Goal: Information Seeking & Learning: Learn about a topic

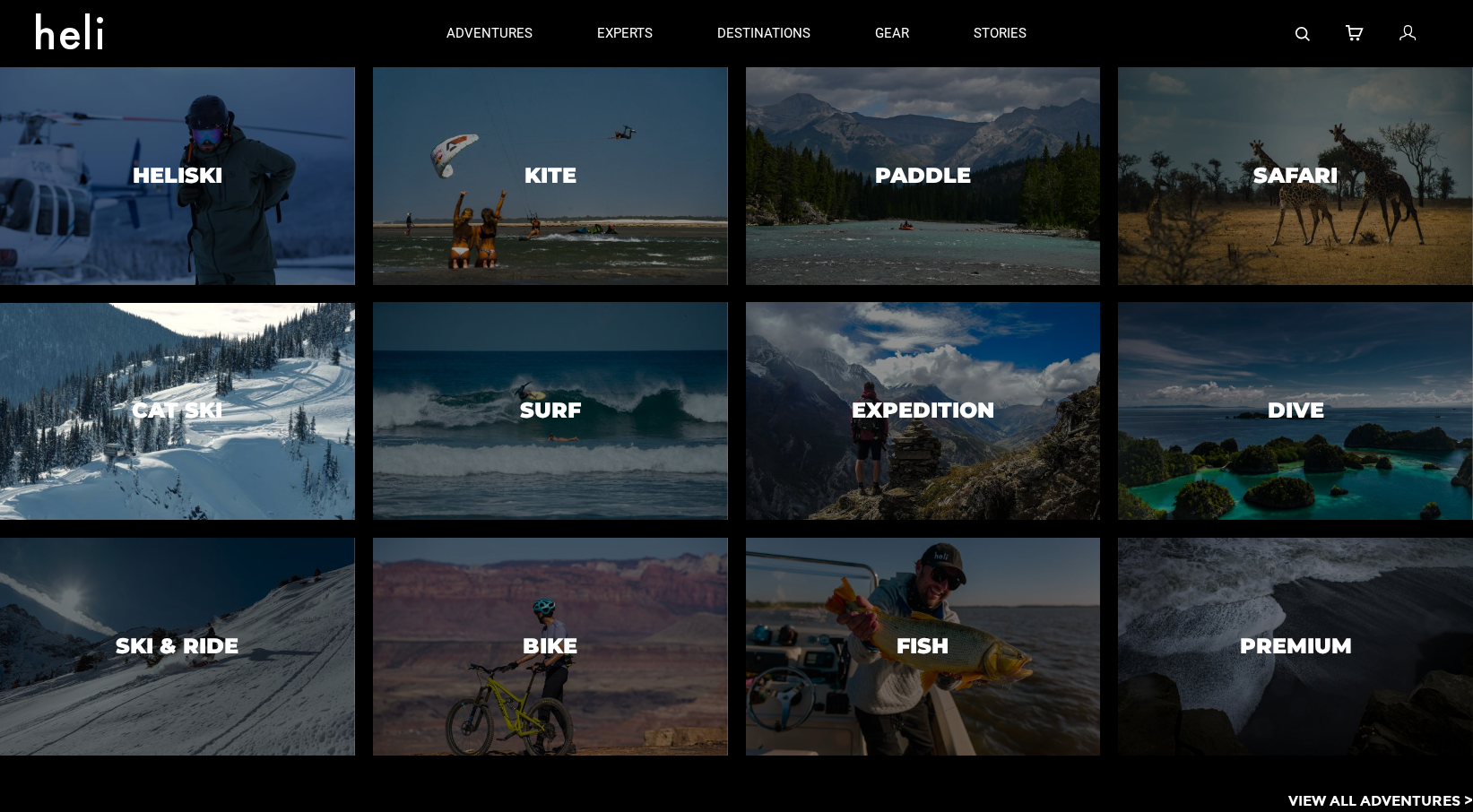
click at [230, 449] on div at bounding box center [177, 412] width 362 height 222
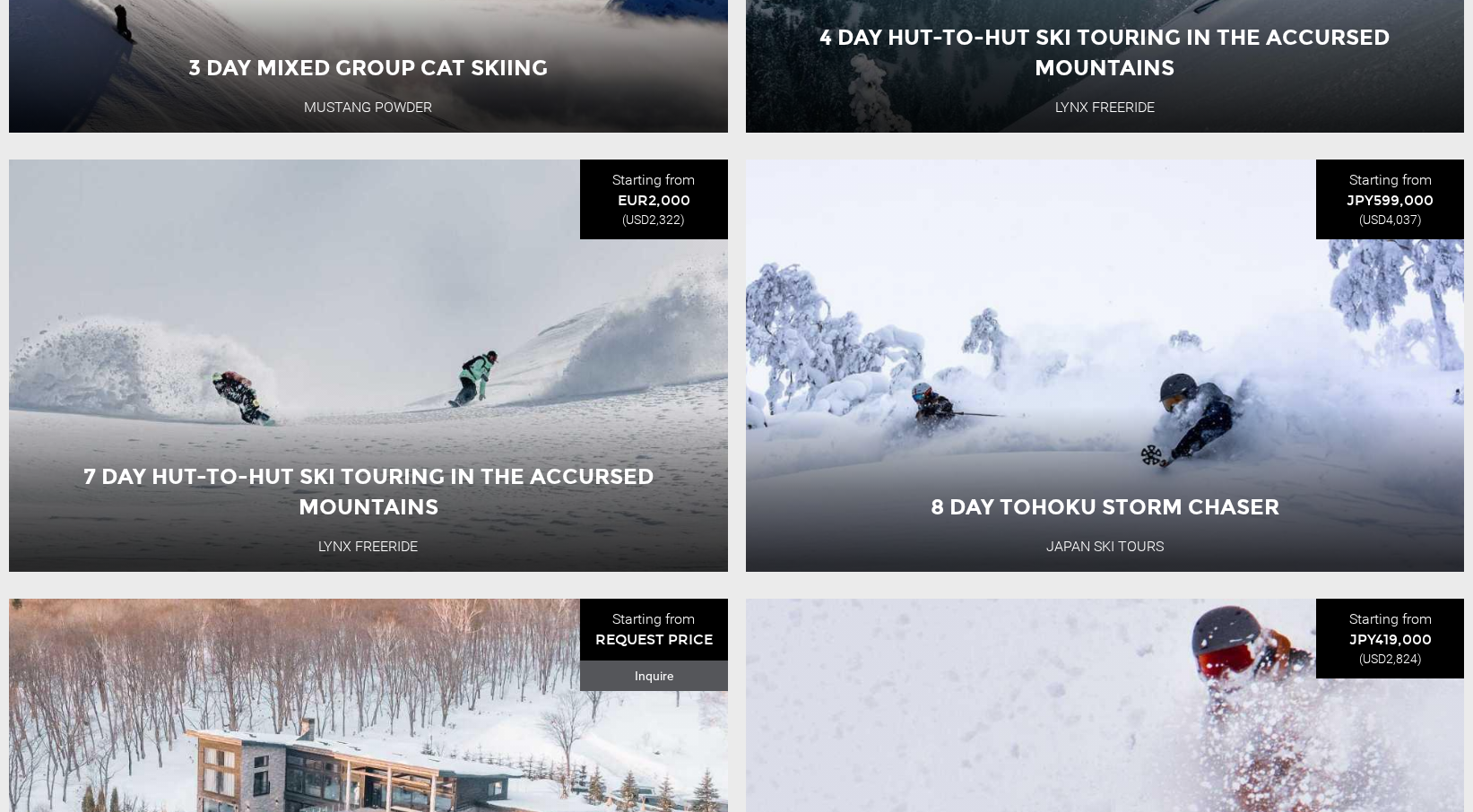
scroll to position [1150, 0]
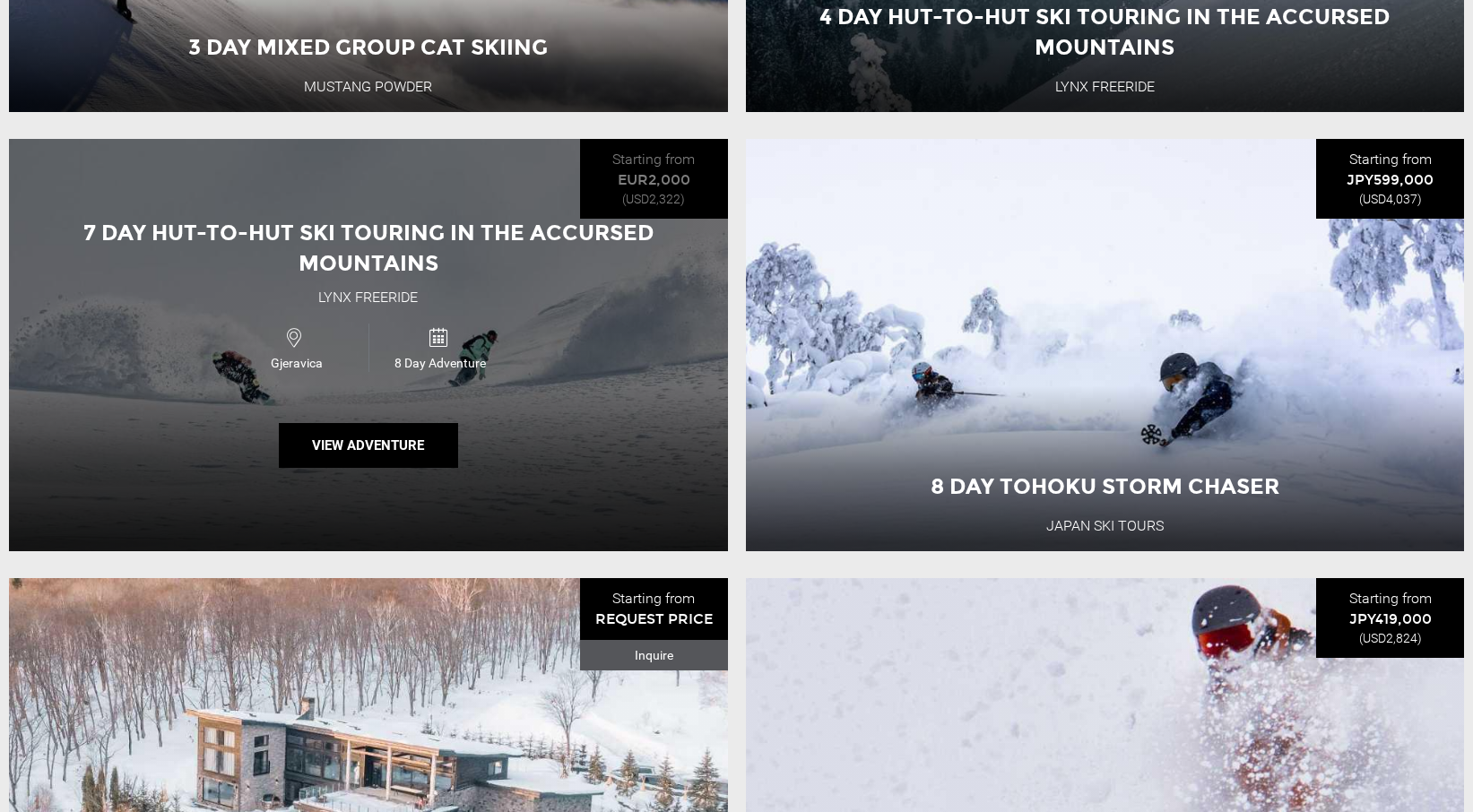
click at [534, 454] on div "7 Day Hut-to-Hut Ski Touring in the Accursed Mountains Lynx Freeride Gjeravica …" at bounding box center [368, 345] width 719 height 412
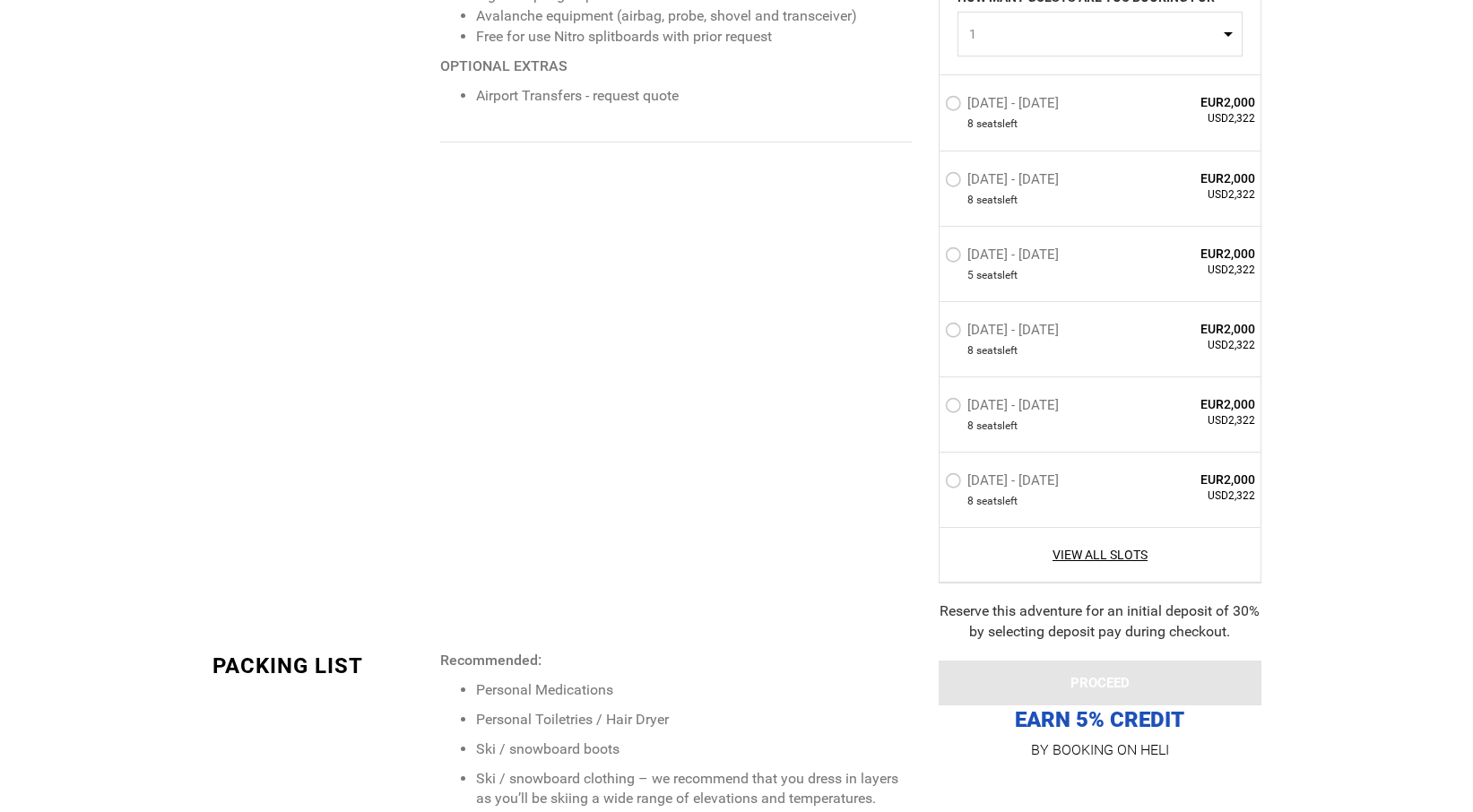
scroll to position [1913, 0]
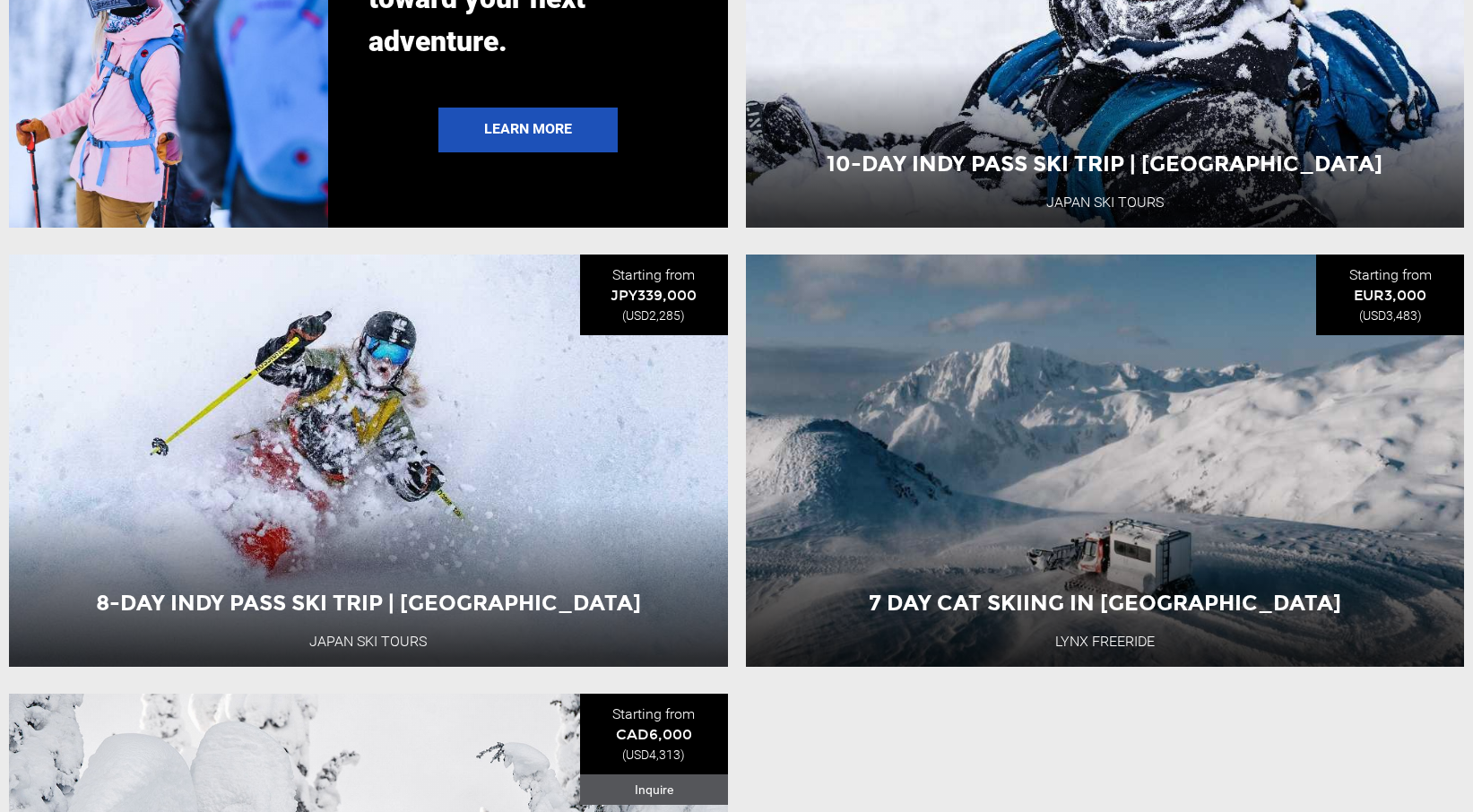
scroll to position [4113, 0]
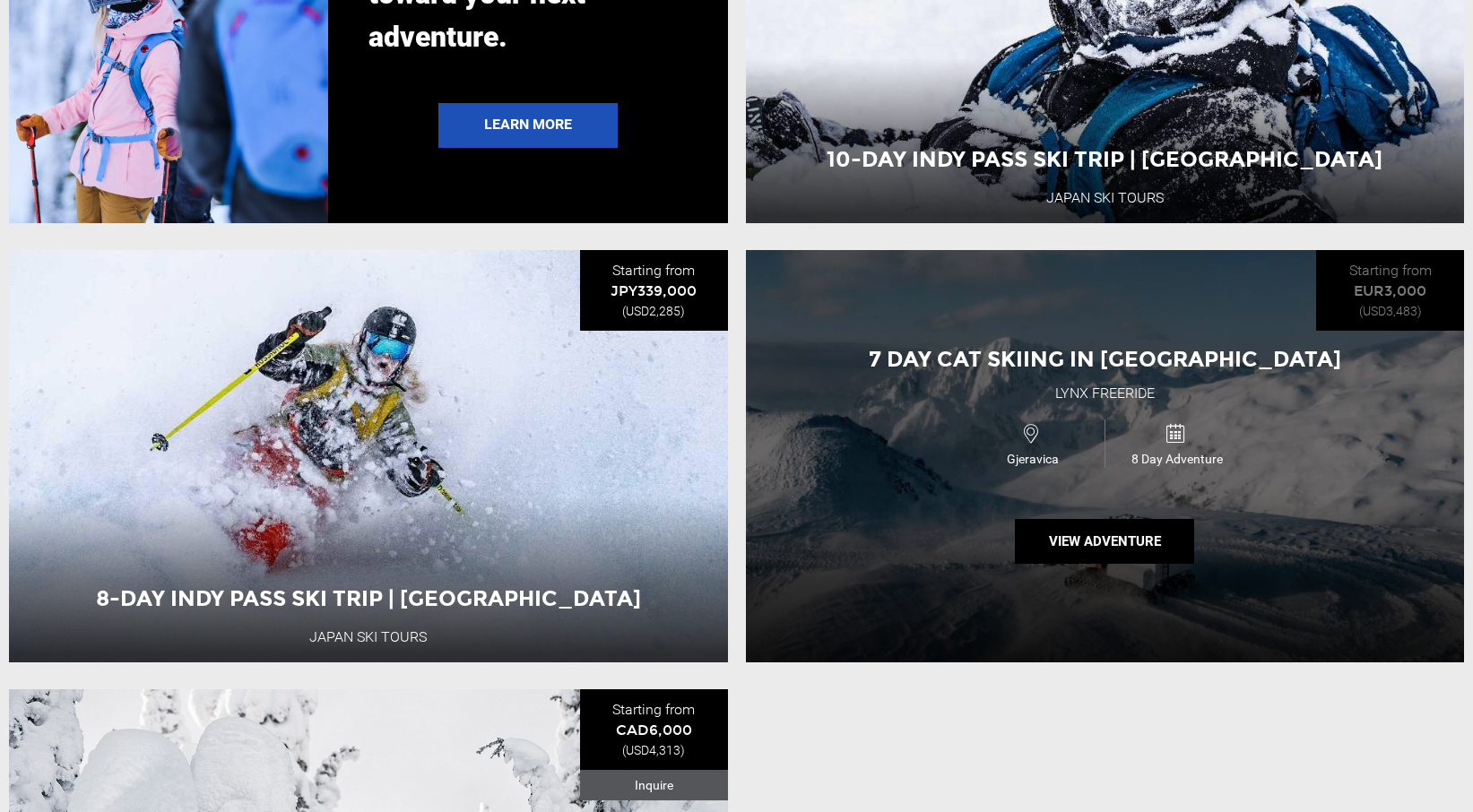
click at [1034, 443] on icon at bounding box center [1032, 434] width 15 height 28
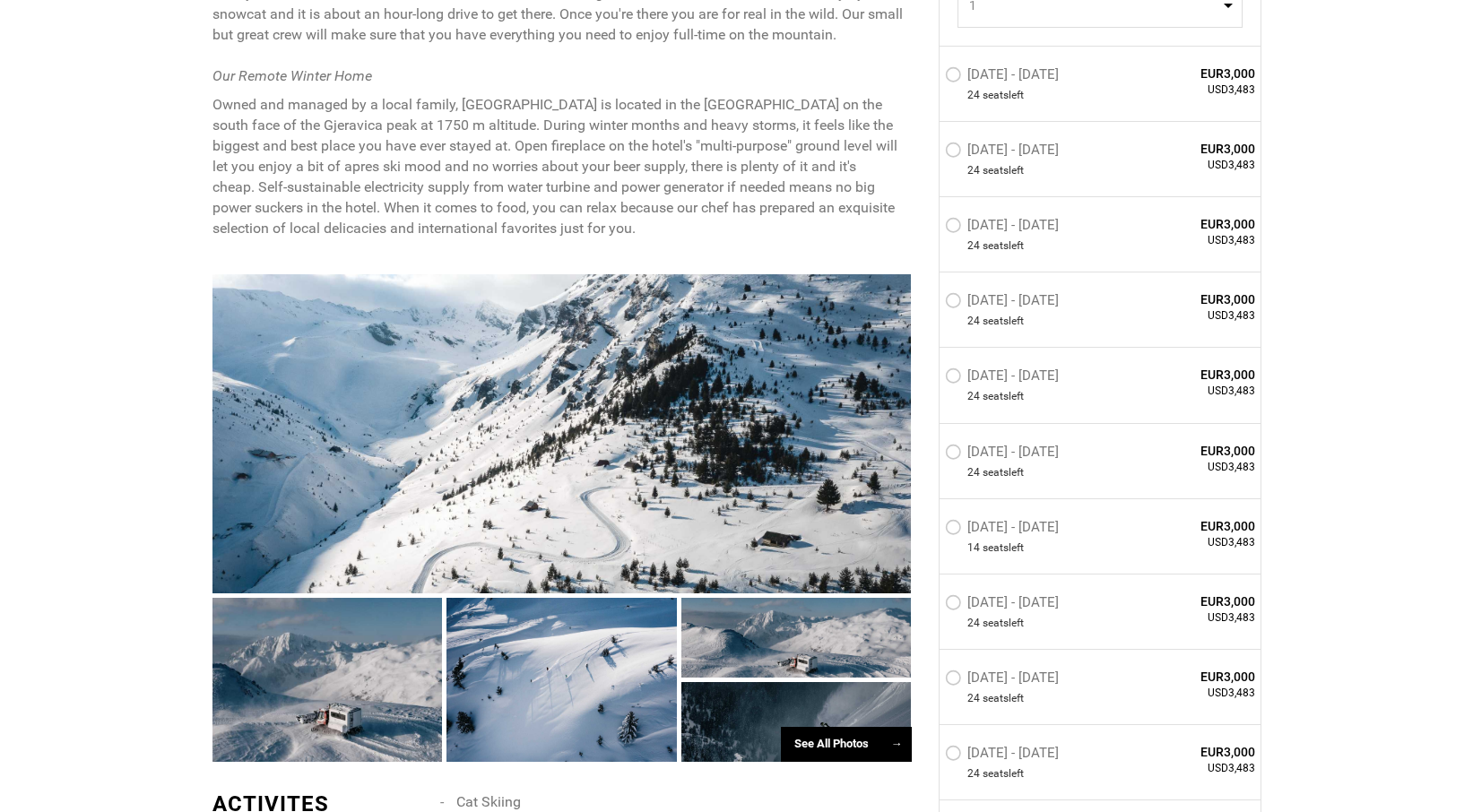
scroll to position [910, 0]
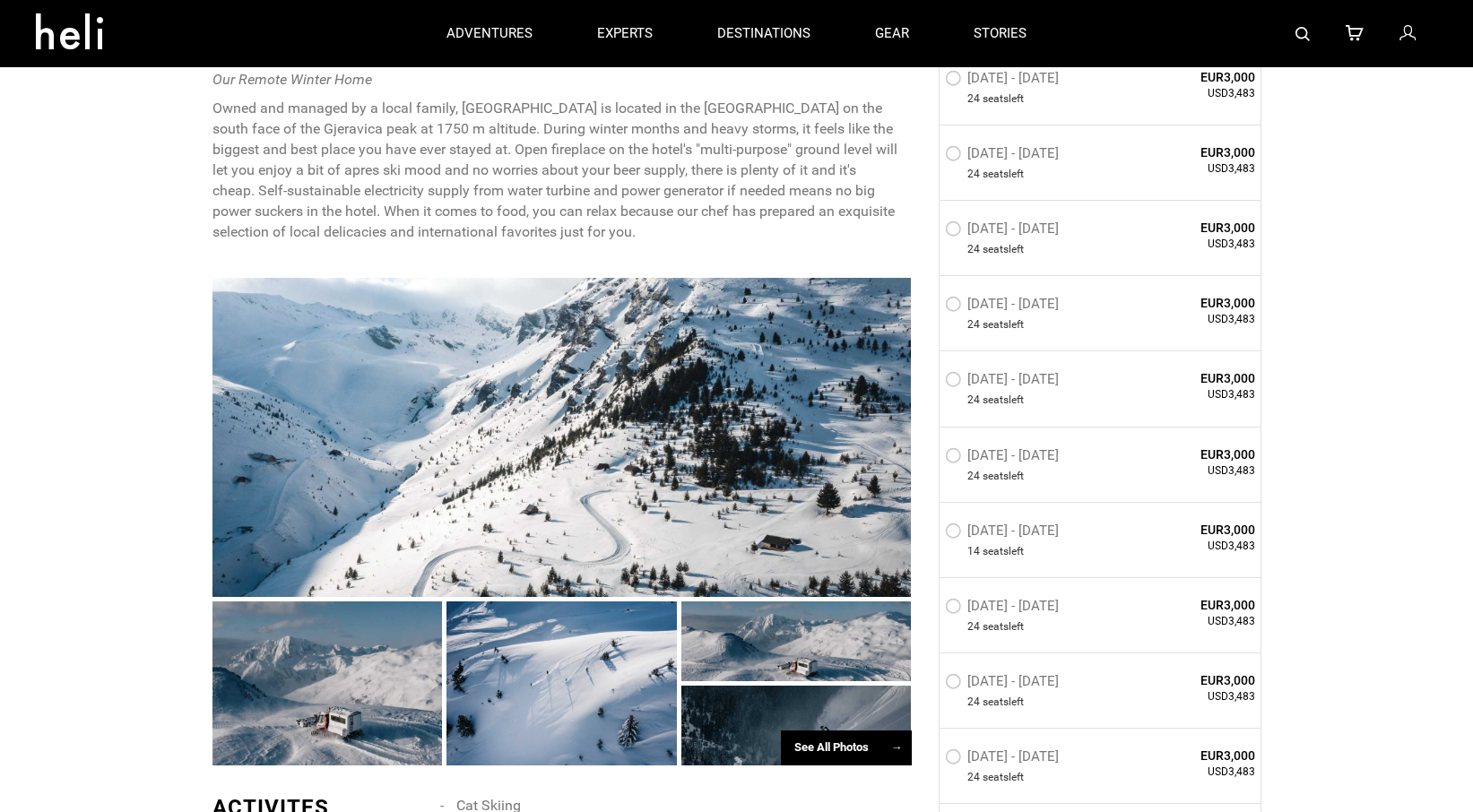
click at [821, 734] on div "See All Photos →" at bounding box center [846, 748] width 130 height 35
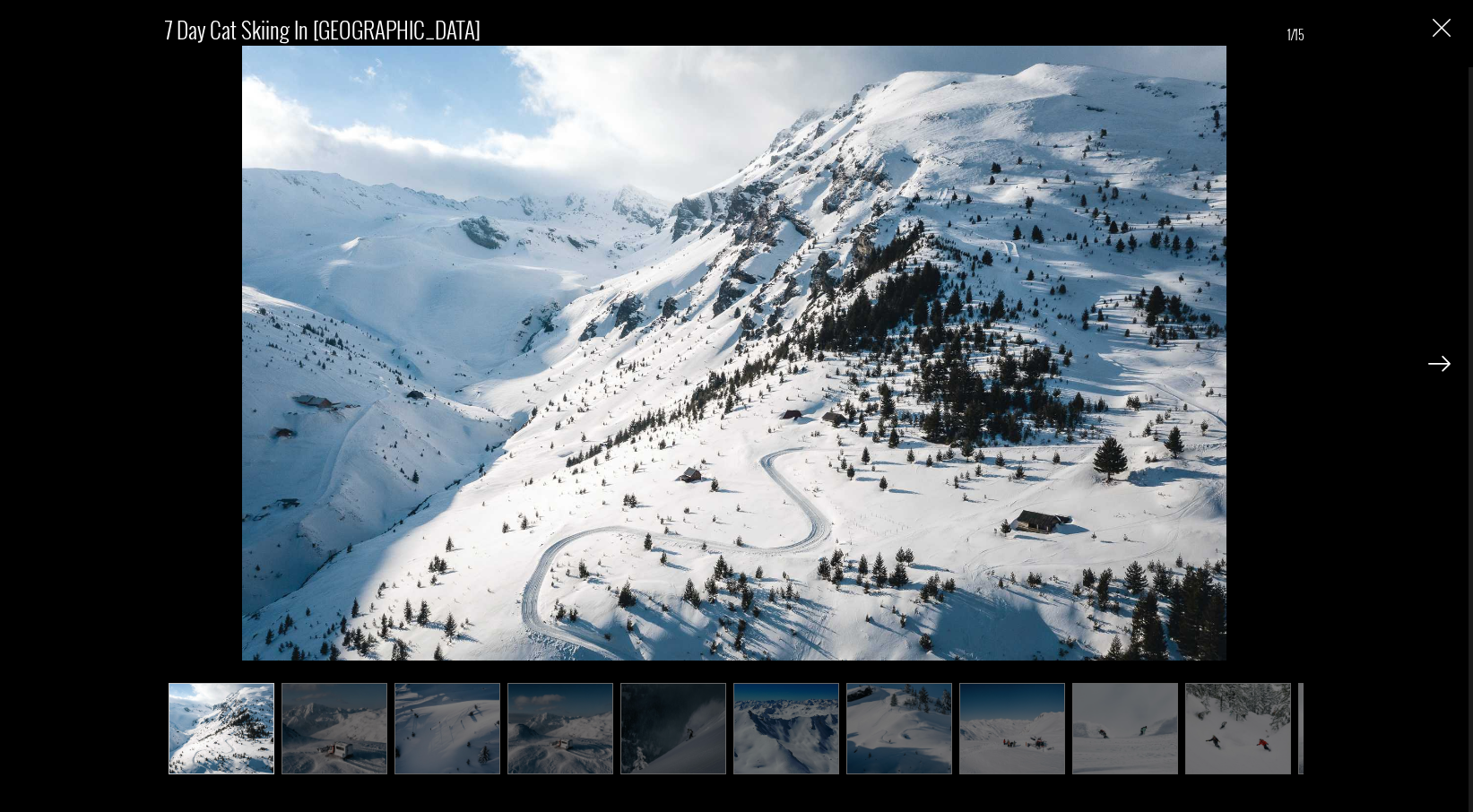
click at [1444, 360] on img at bounding box center [1440, 363] width 22 height 16
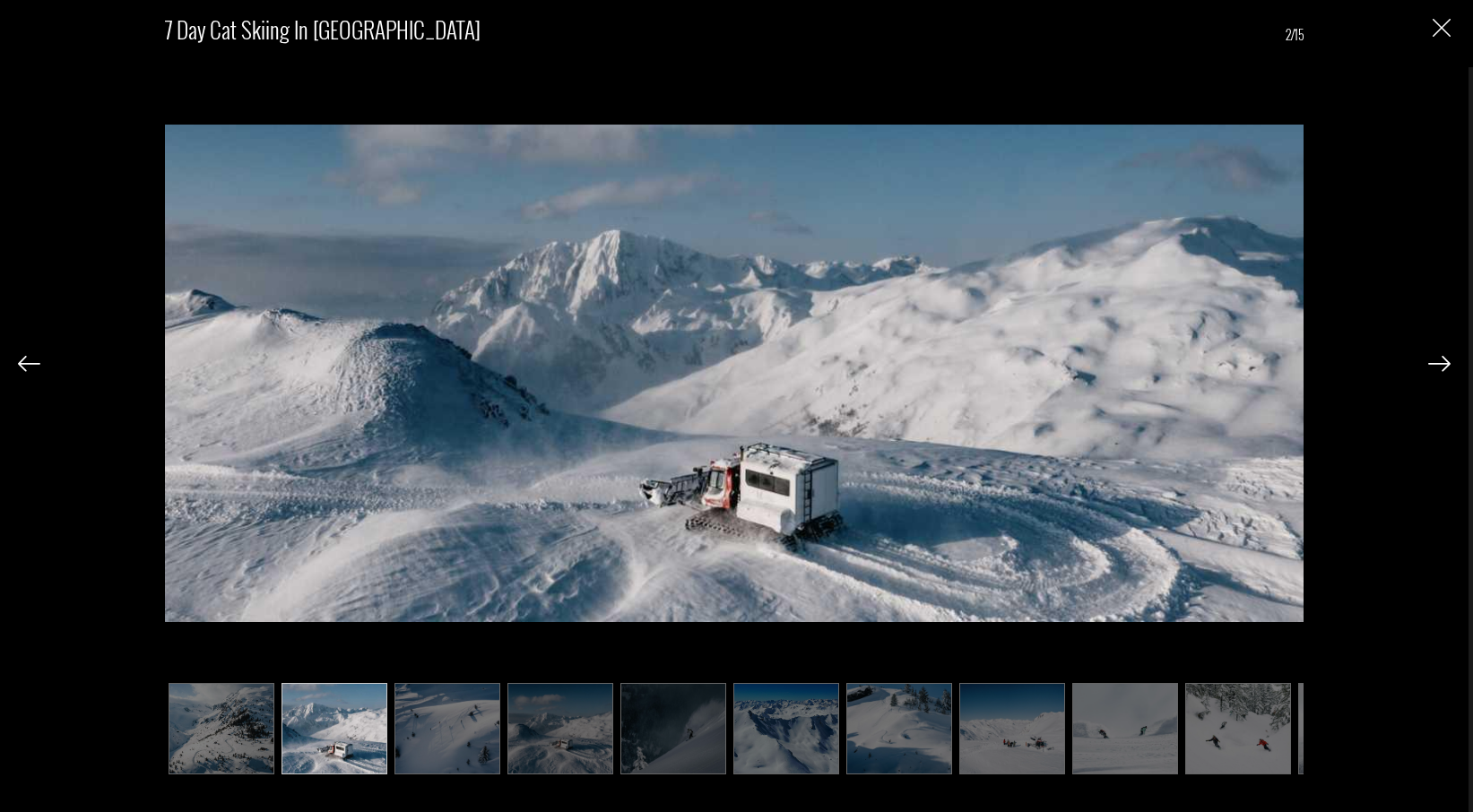
click at [1444, 360] on img at bounding box center [1440, 363] width 22 height 16
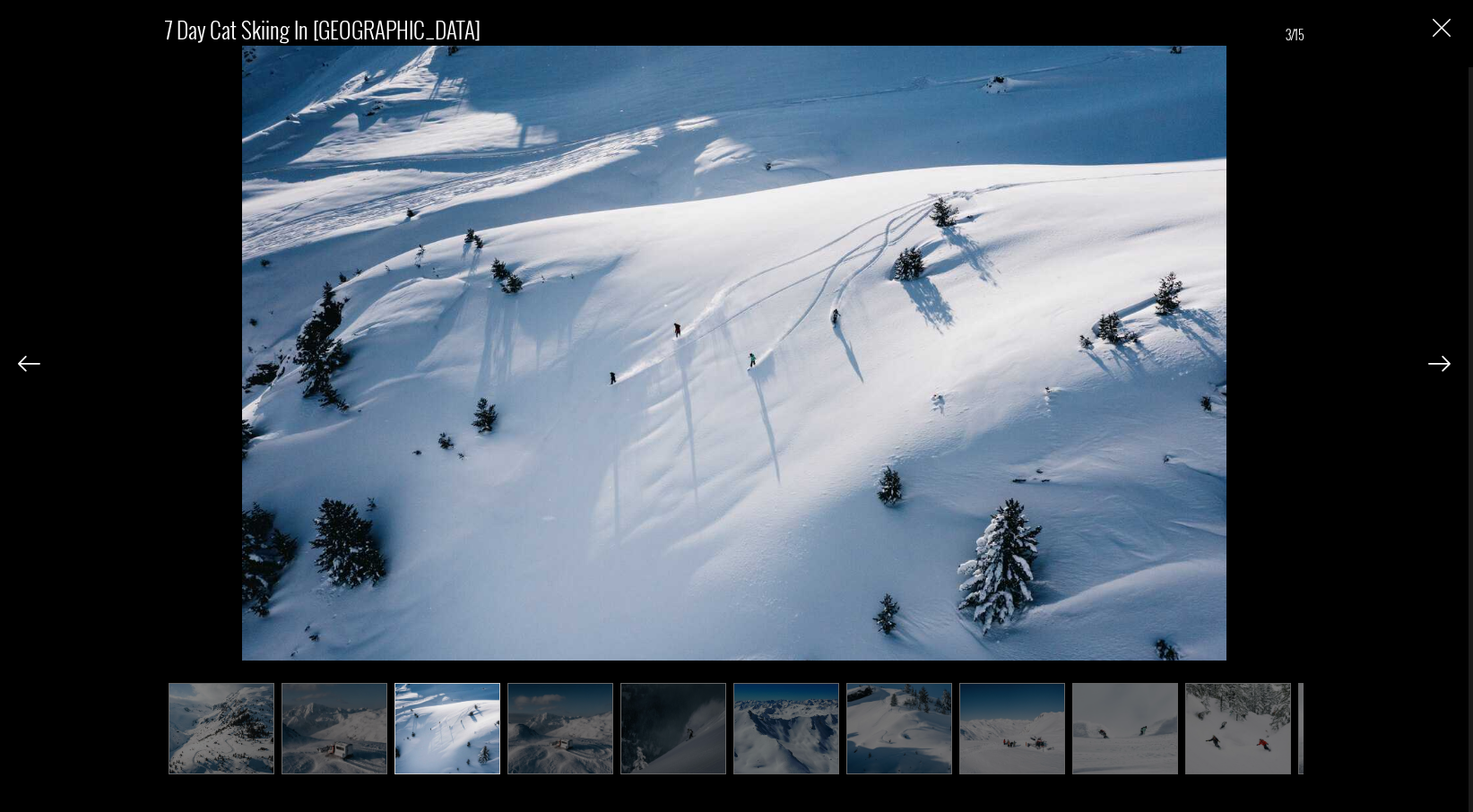
click at [1444, 360] on img at bounding box center [1440, 363] width 22 height 16
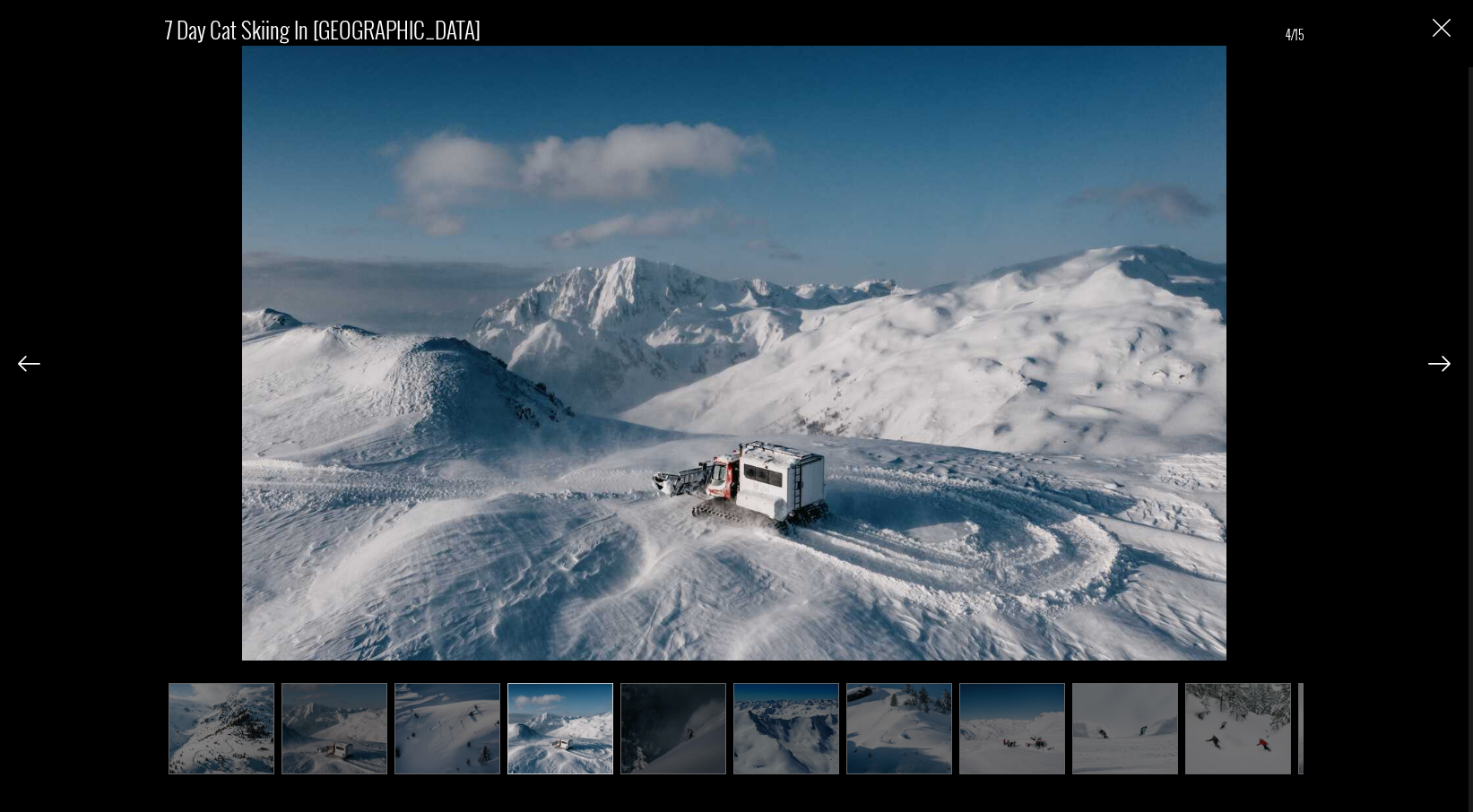
click at [1444, 360] on img at bounding box center [1440, 363] width 22 height 16
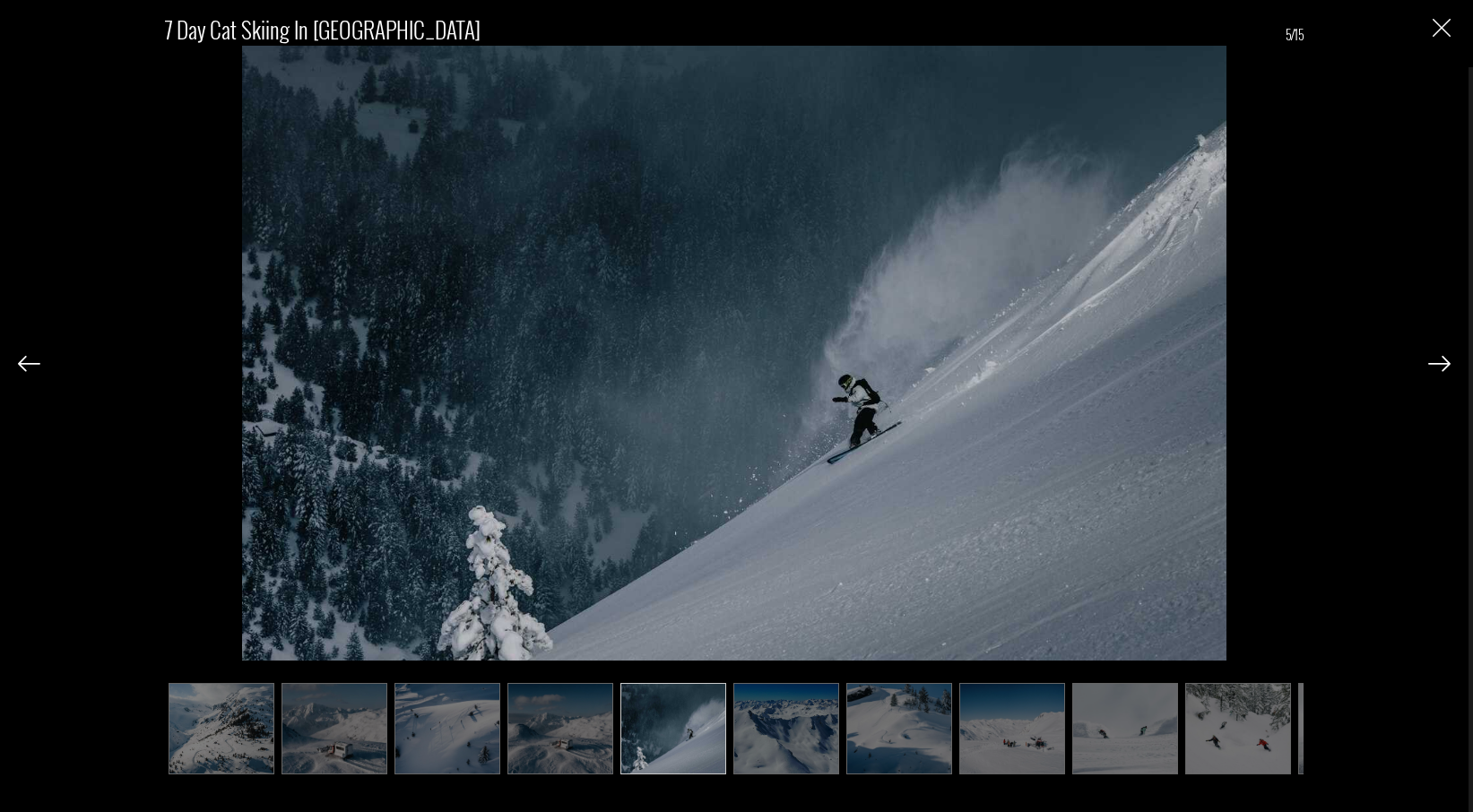
click at [1444, 360] on img at bounding box center [1440, 363] width 22 height 16
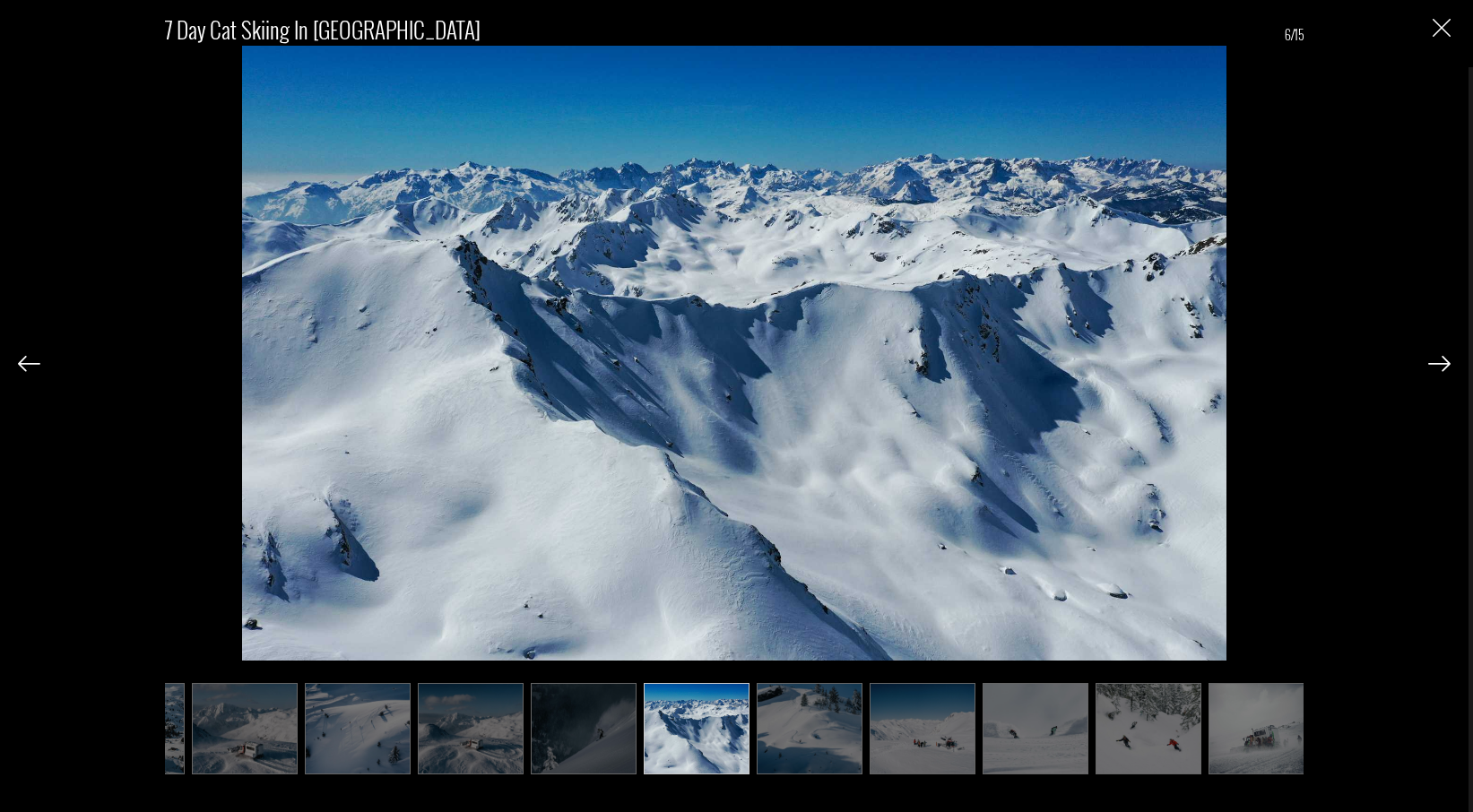
click at [1444, 360] on img at bounding box center [1440, 363] width 22 height 16
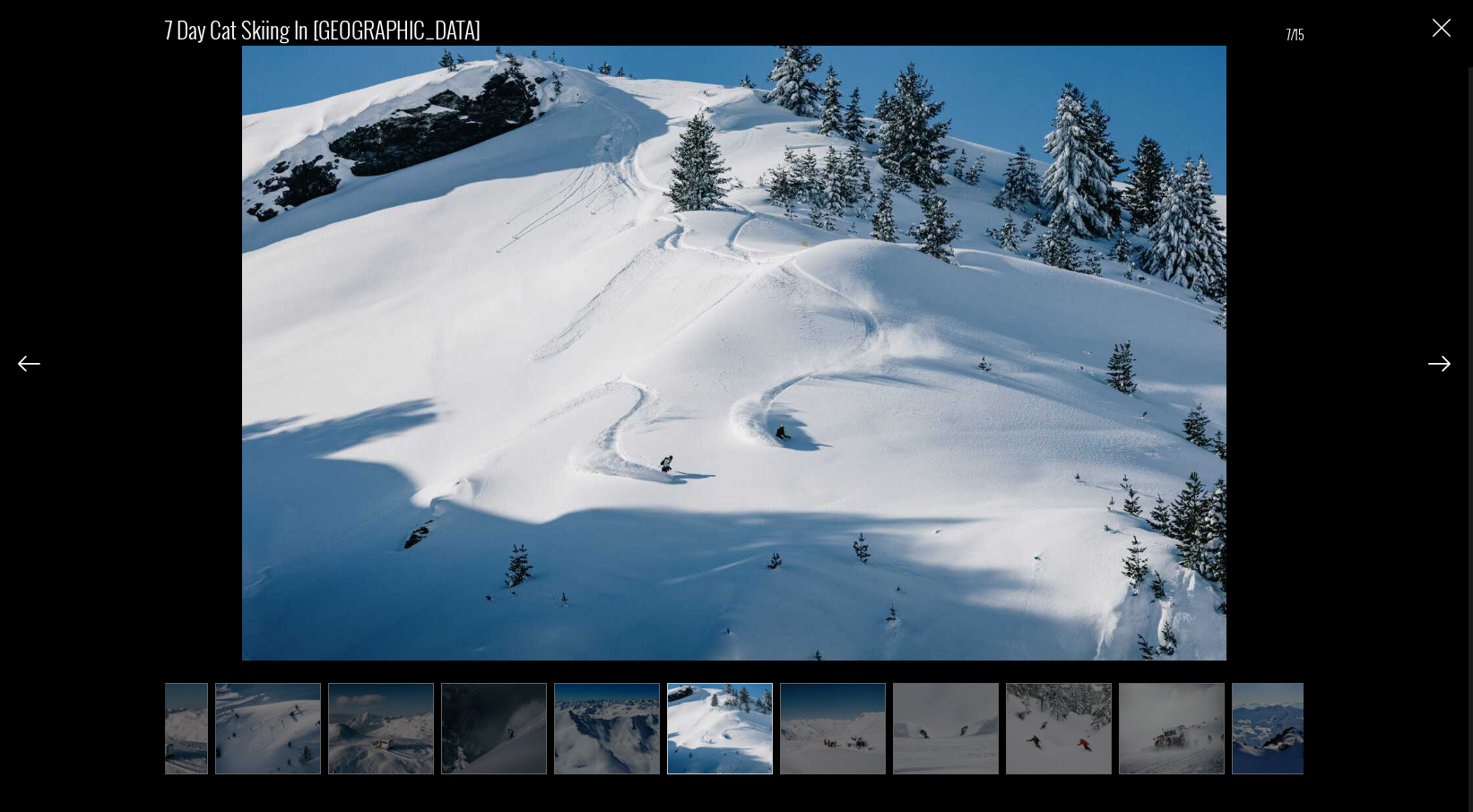
click at [1444, 360] on img at bounding box center [1440, 363] width 22 height 16
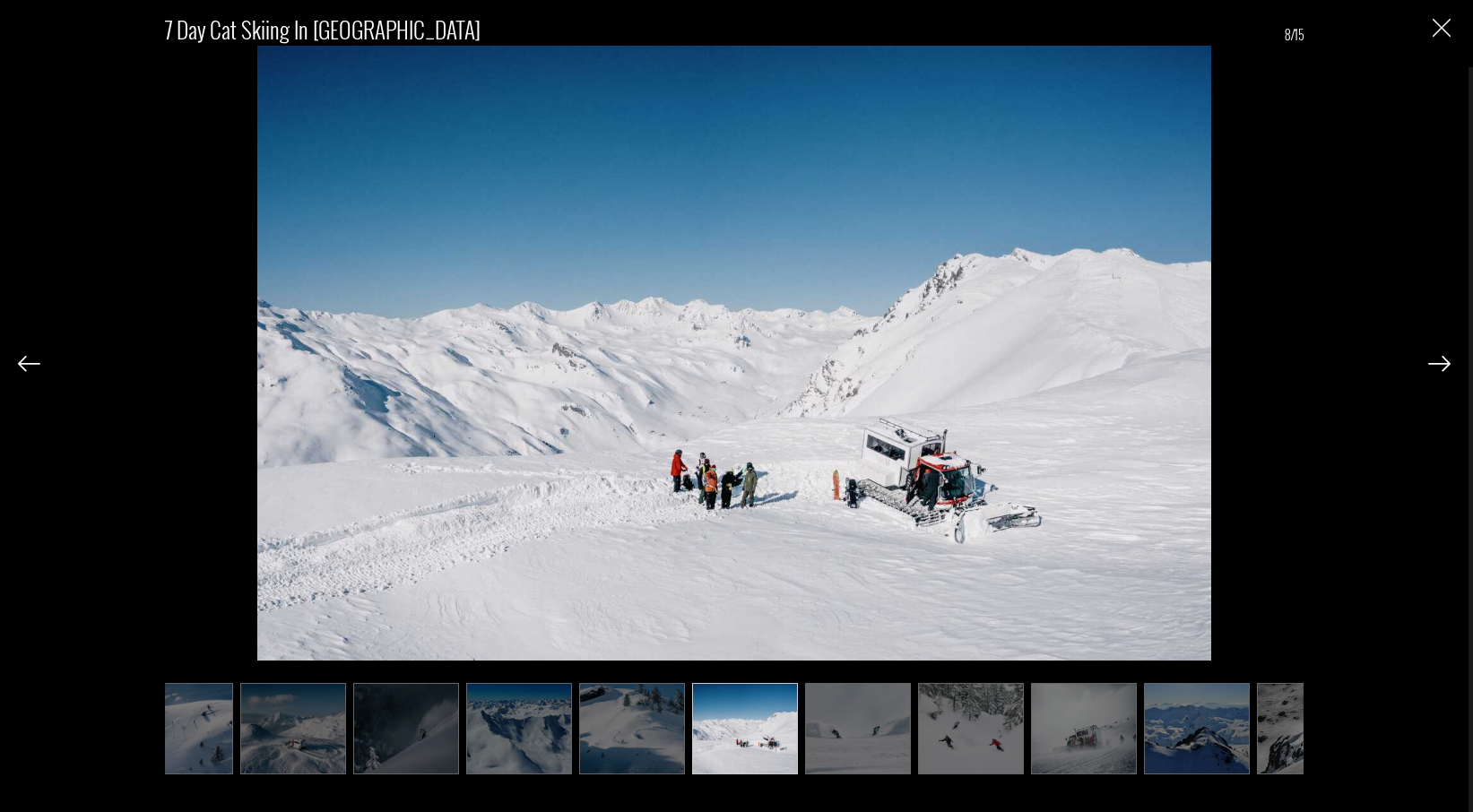
click at [1444, 360] on img at bounding box center [1440, 363] width 22 height 16
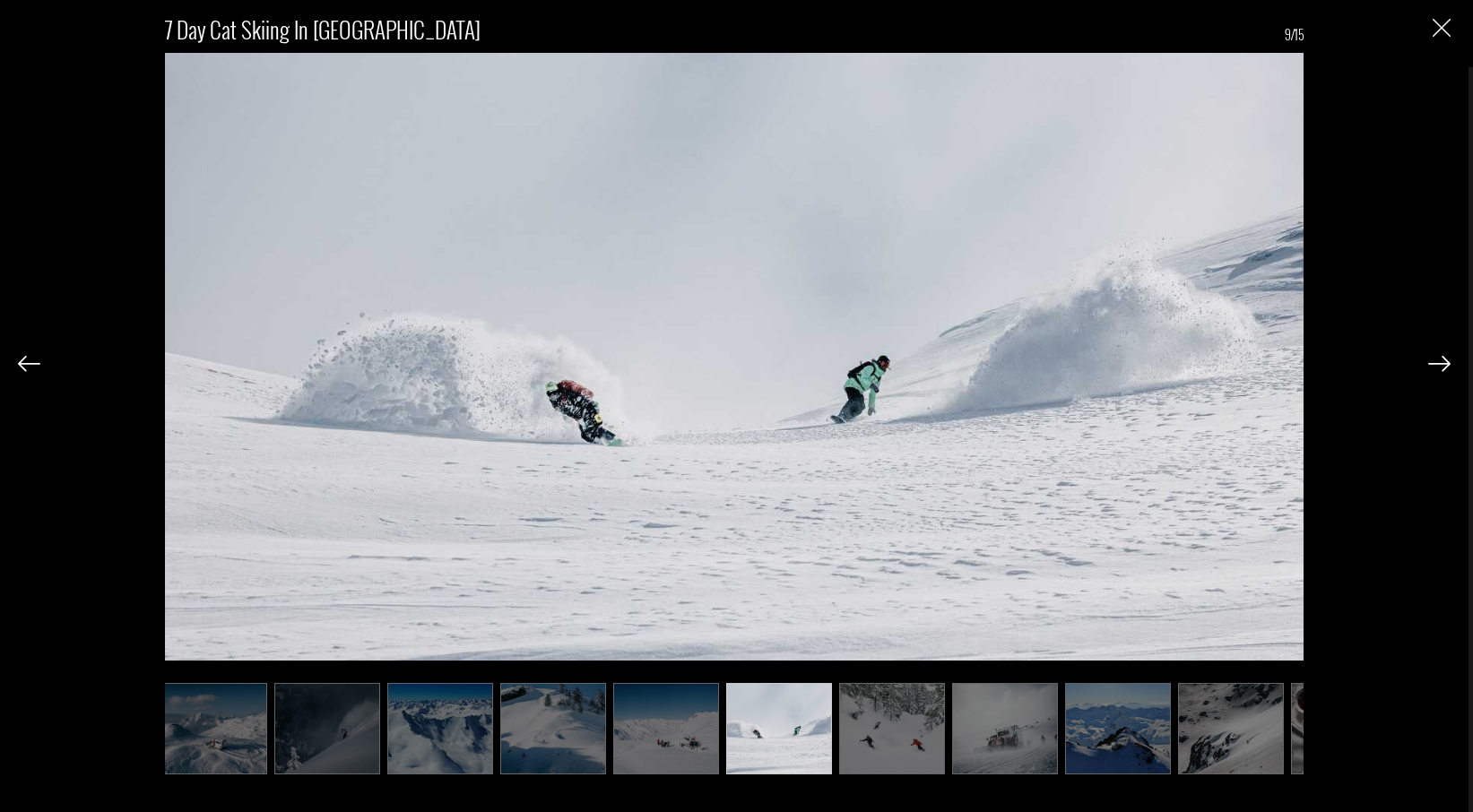
click at [1444, 360] on img at bounding box center [1440, 363] width 22 height 16
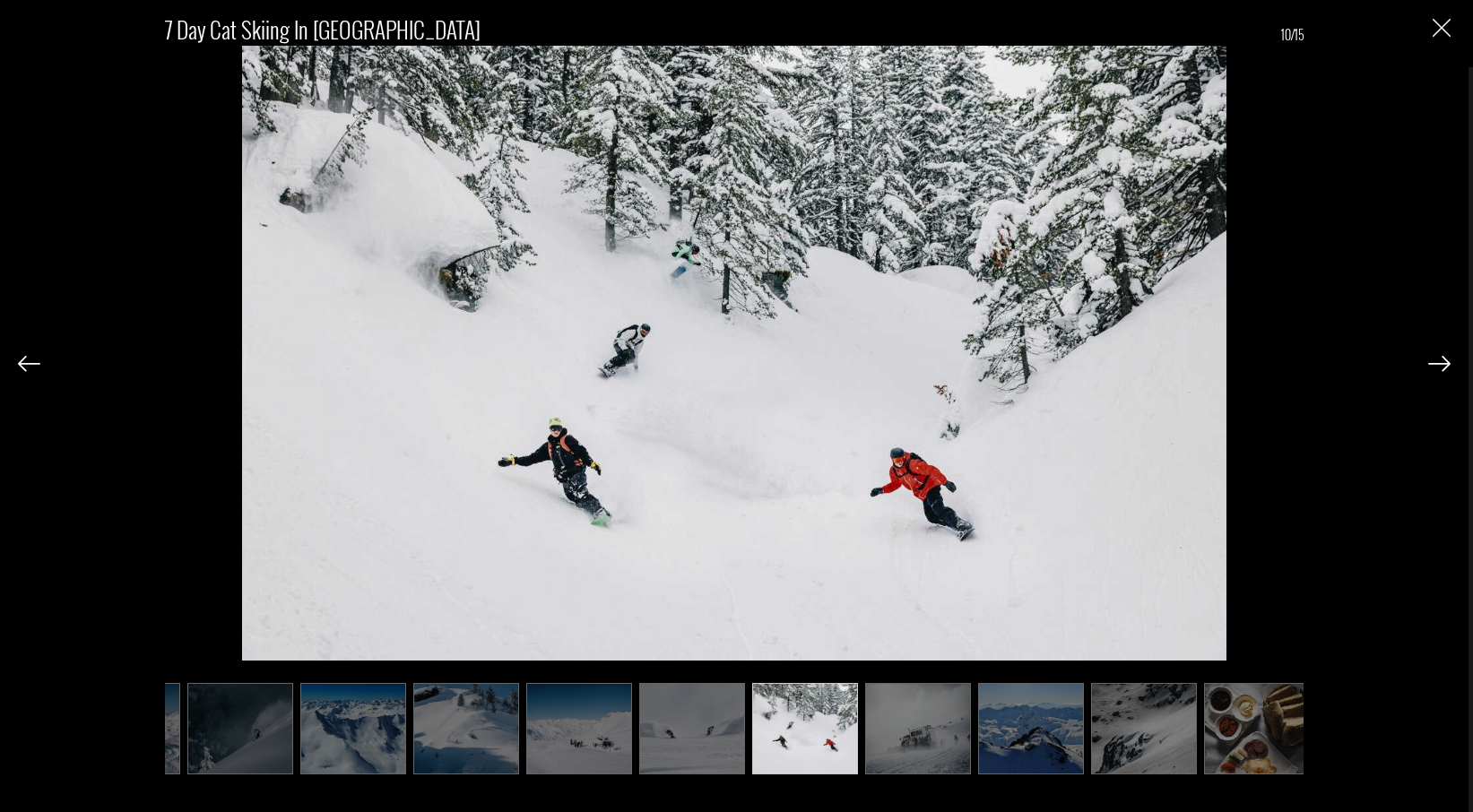
click at [1444, 360] on img at bounding box center [1440, 363] width 22 height 16
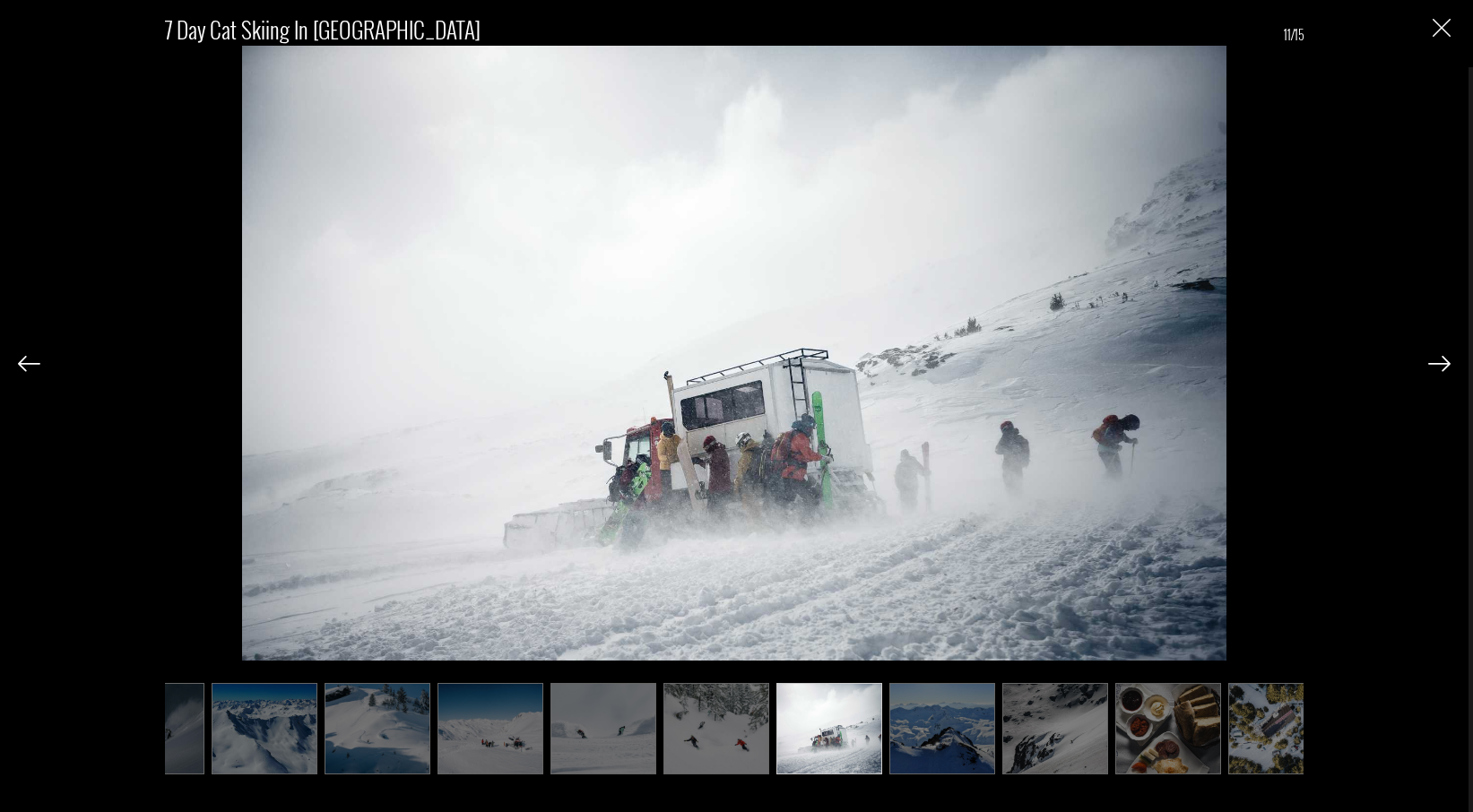
scroll to position [0, 523]
click at [1442, 33] on img "Close" at bounding box center [1442, 27] width 18 height 18
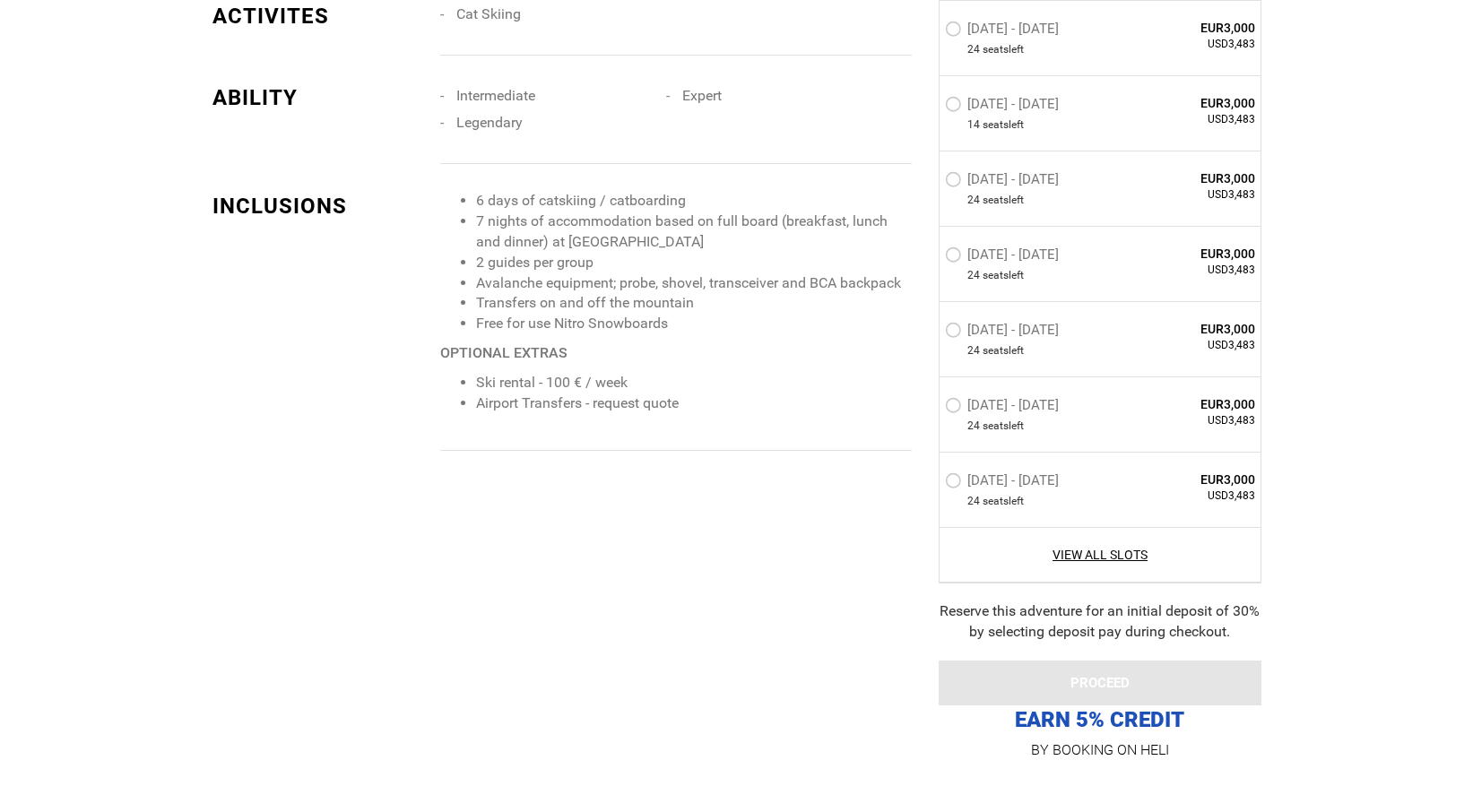
scroll to position [1704, 0]
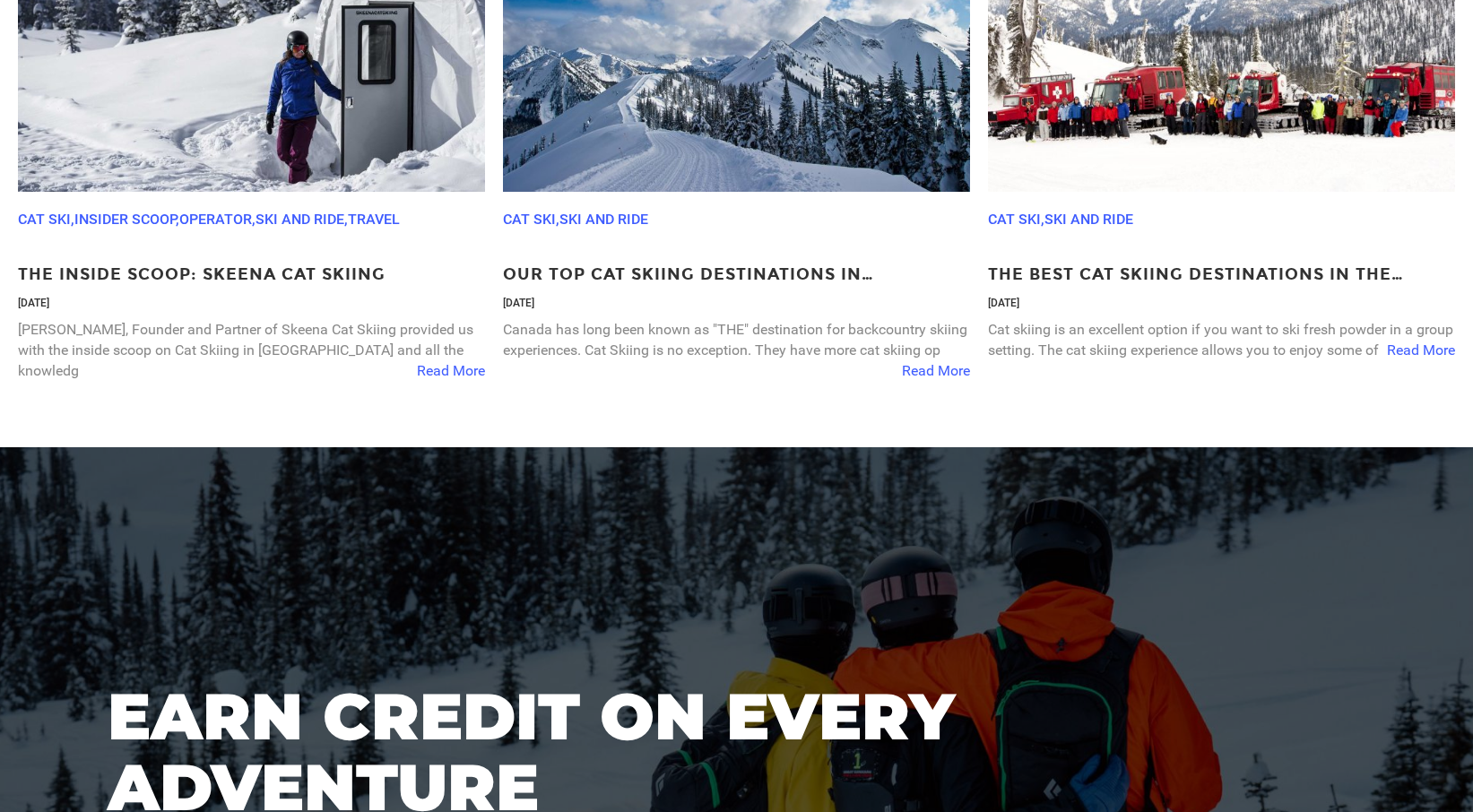
scroll to position [5519, 0]
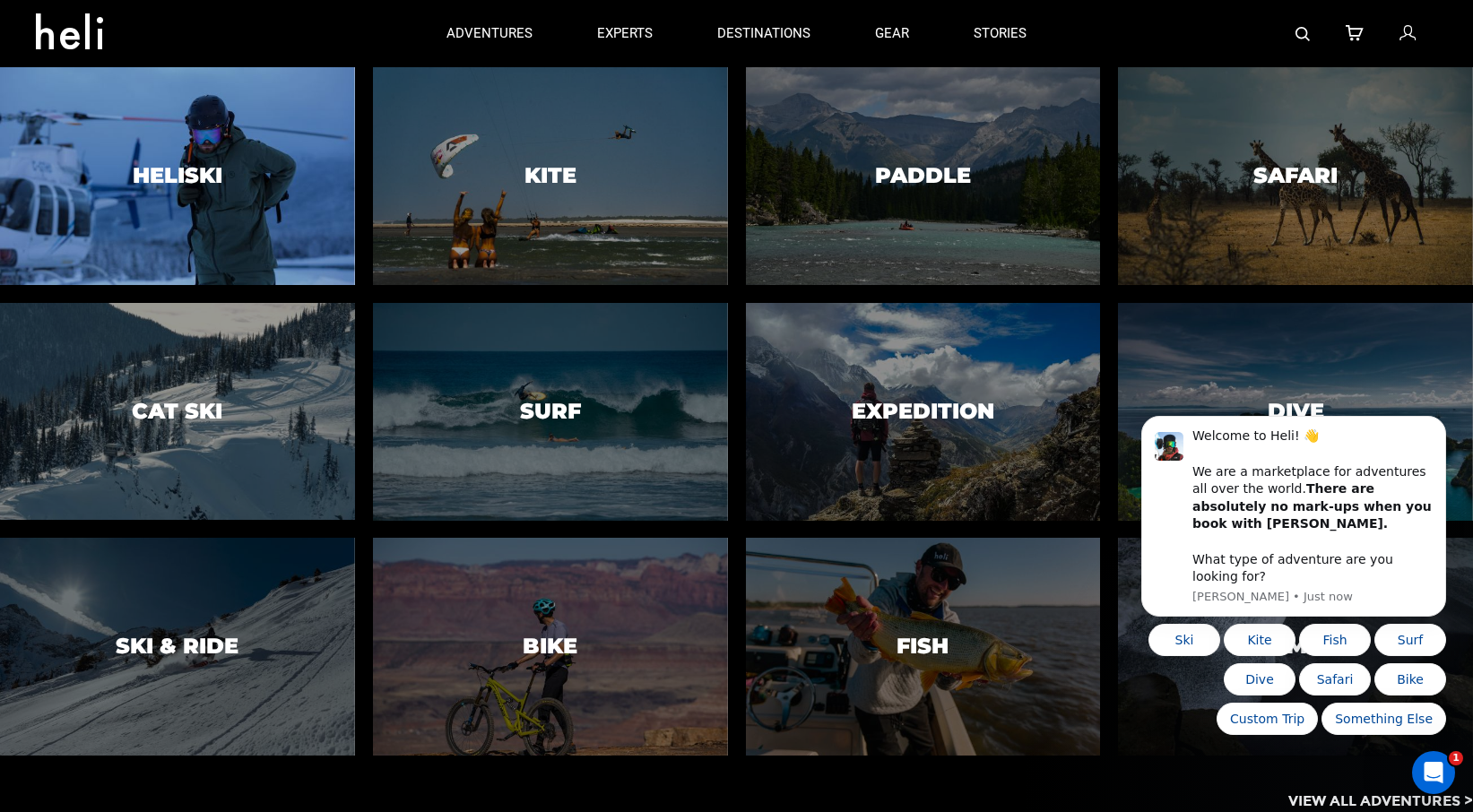
click at [265, 215] on div at bounding box center [177, 177] width 362 height 222
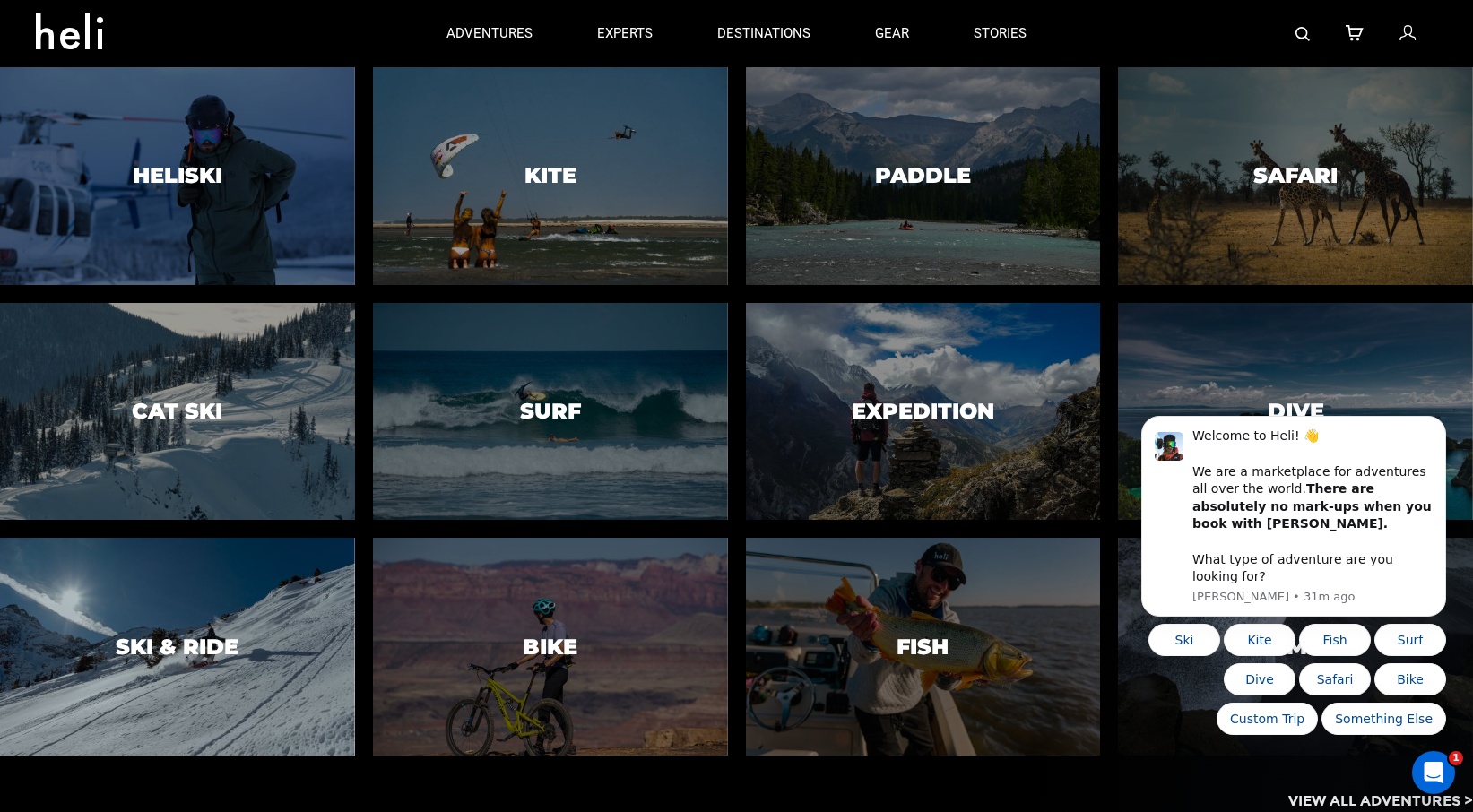
click at [262, 566] on div at bounding box center [177, 646] width 362 height 222
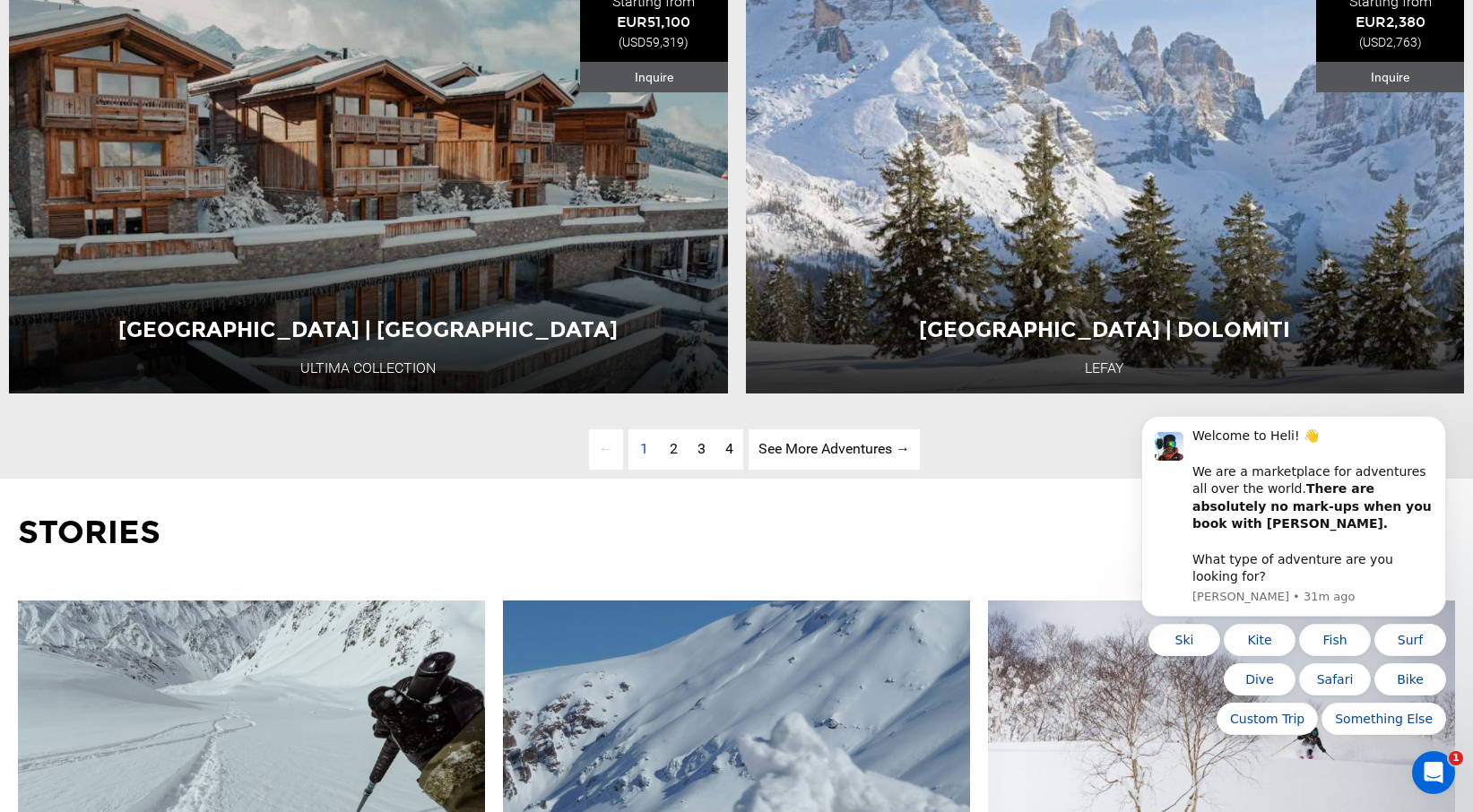
scroll to position [5263, 0]
